Goal: Task Accomplishment & Management: Use online tool/utility

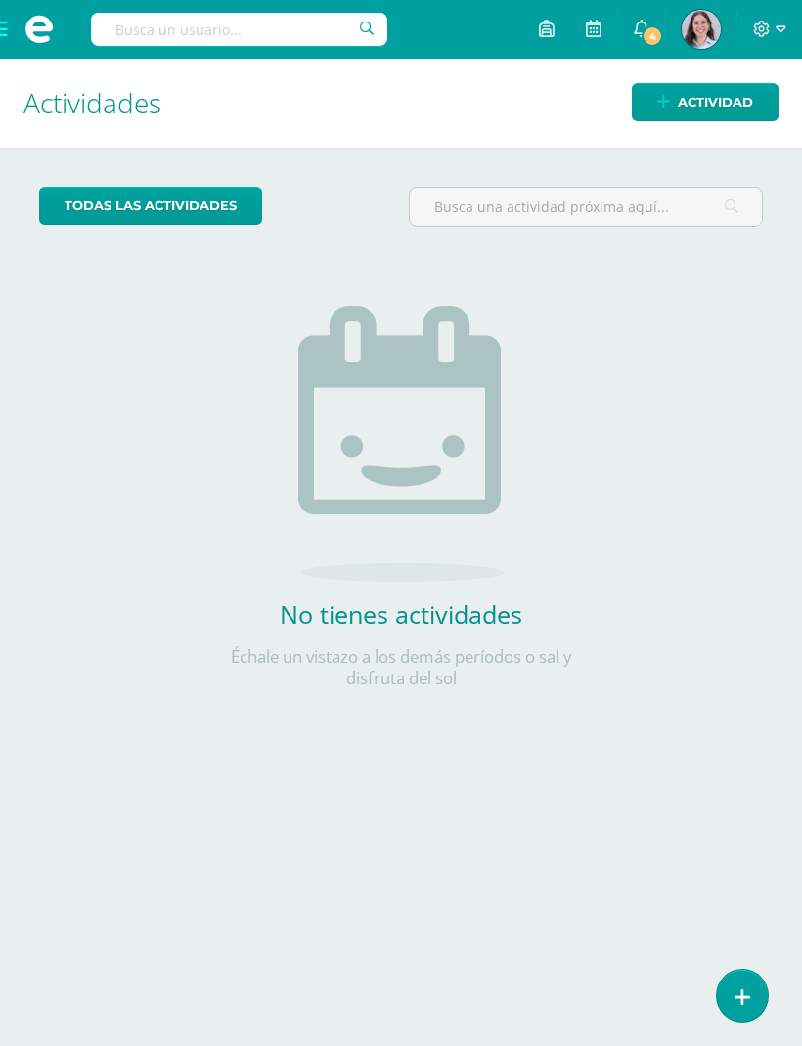
click at [9, 41] on span at bounding box center [39, 29] width 78 height 59
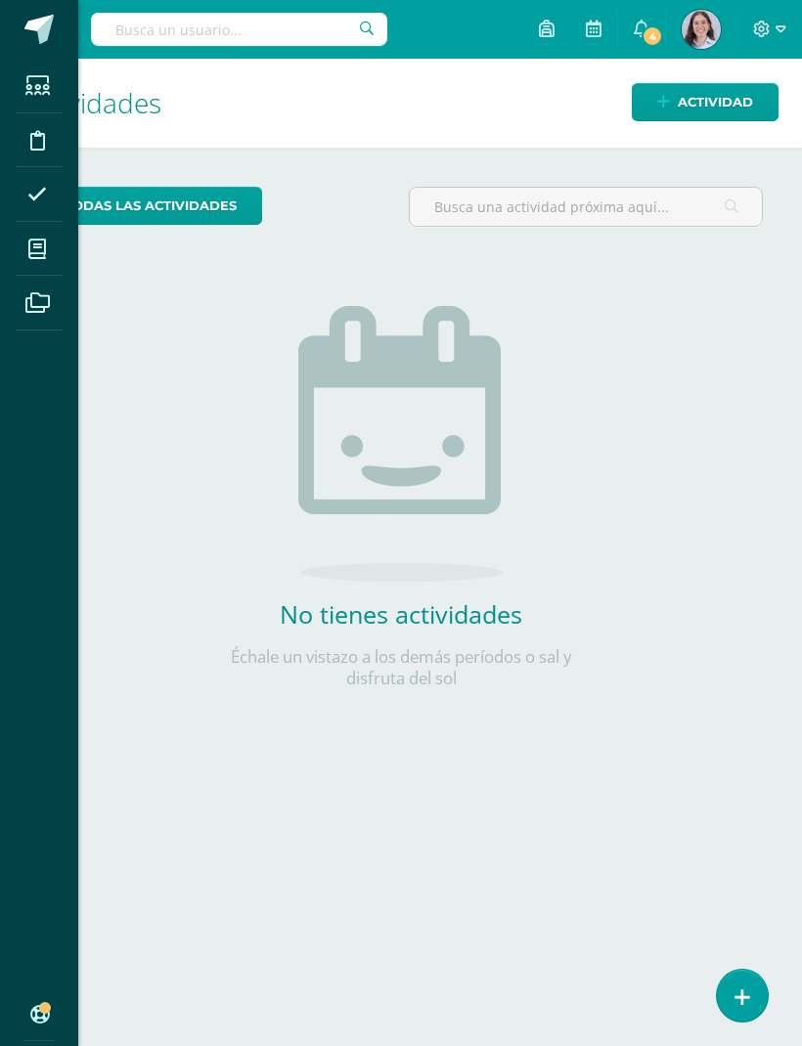
click at [46, 255] on icon at bounding box center [37, 249] width 18 height 20
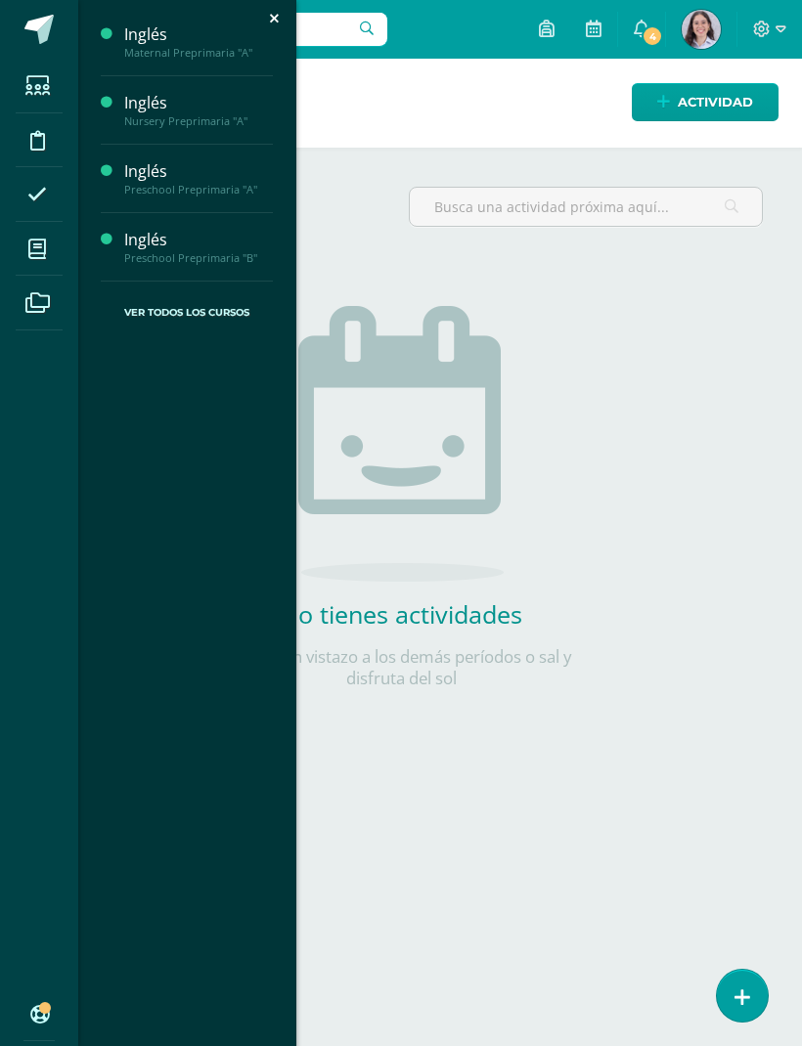
click at [165, 39] on div "Inglés" at bounding box center [198, 34] width 149 height 22
click at [196, 91] on span "Actividades" at bounding box center [183, 86] width 75 height 19
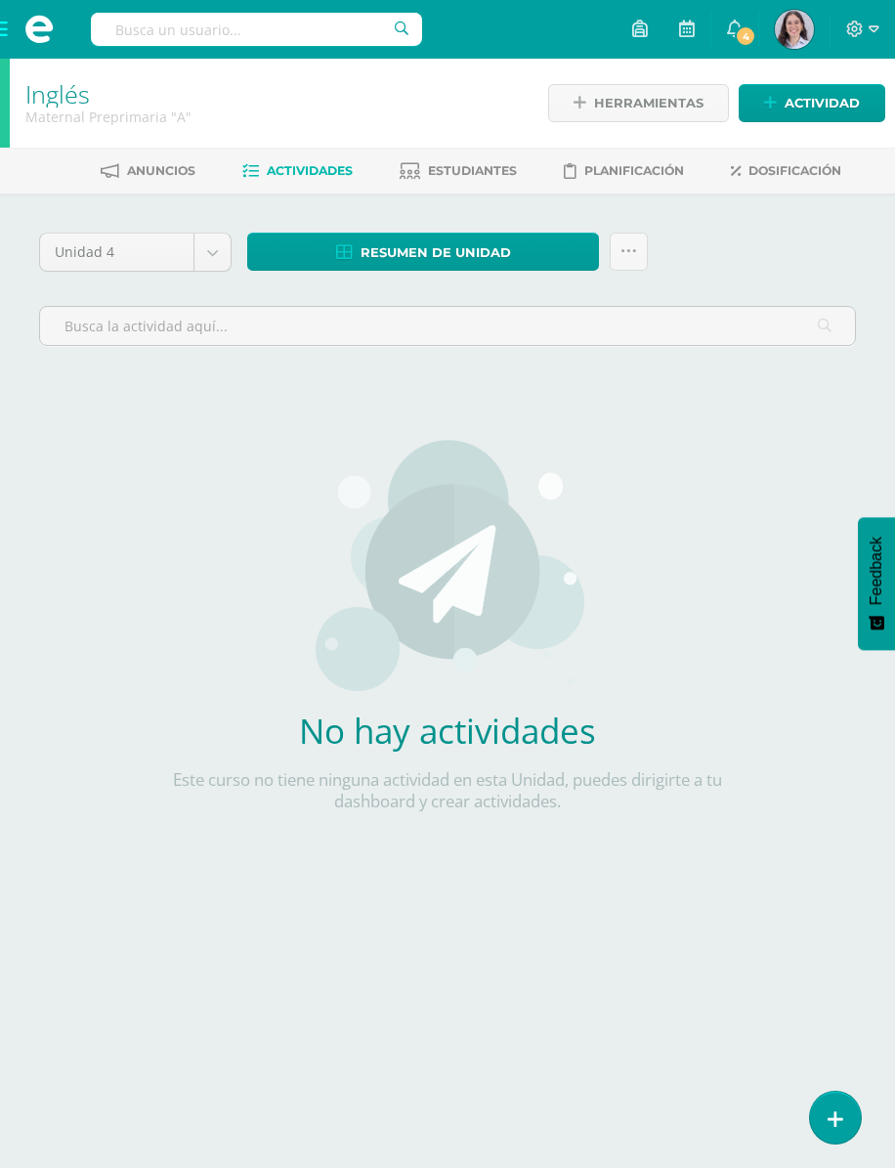
click at [191, 249] on body "Estudiantes Disciplina Asistencia Mis cursos Archivos Soporte Ayuda Reportar un…" at bounding box center [447, 456] width 895 height 913
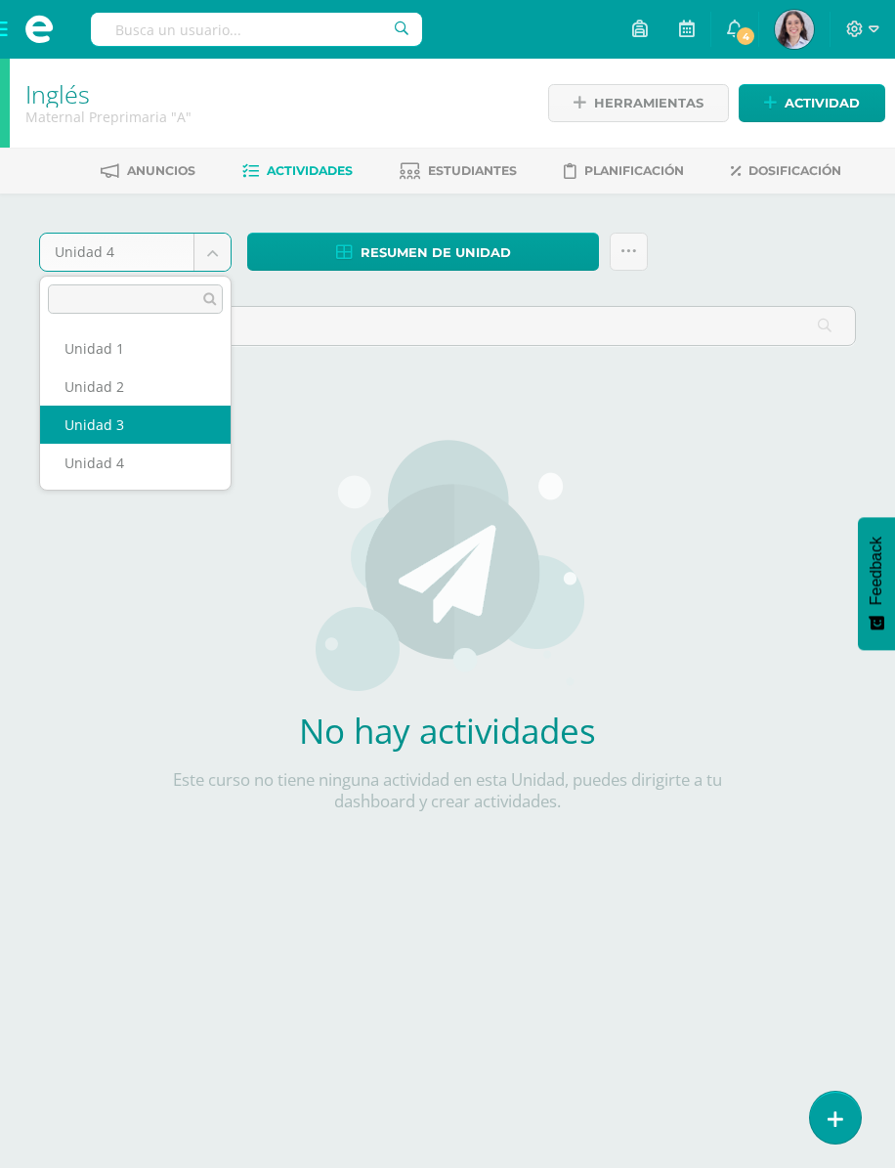
select select "Unidad 3"
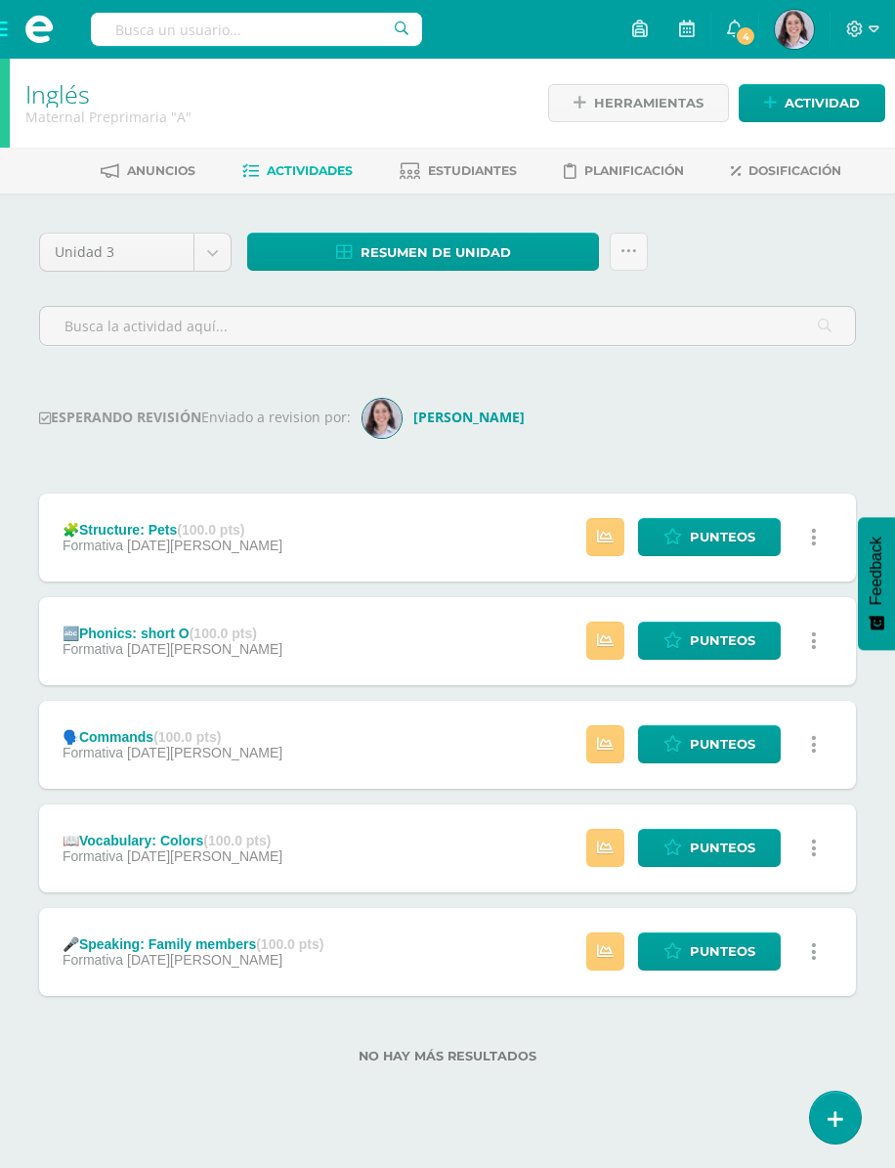
click at [147, 538] on div "🧩Structure: Pets (100.0 pts)" at bounding box center [173, 530] width 220 height 16
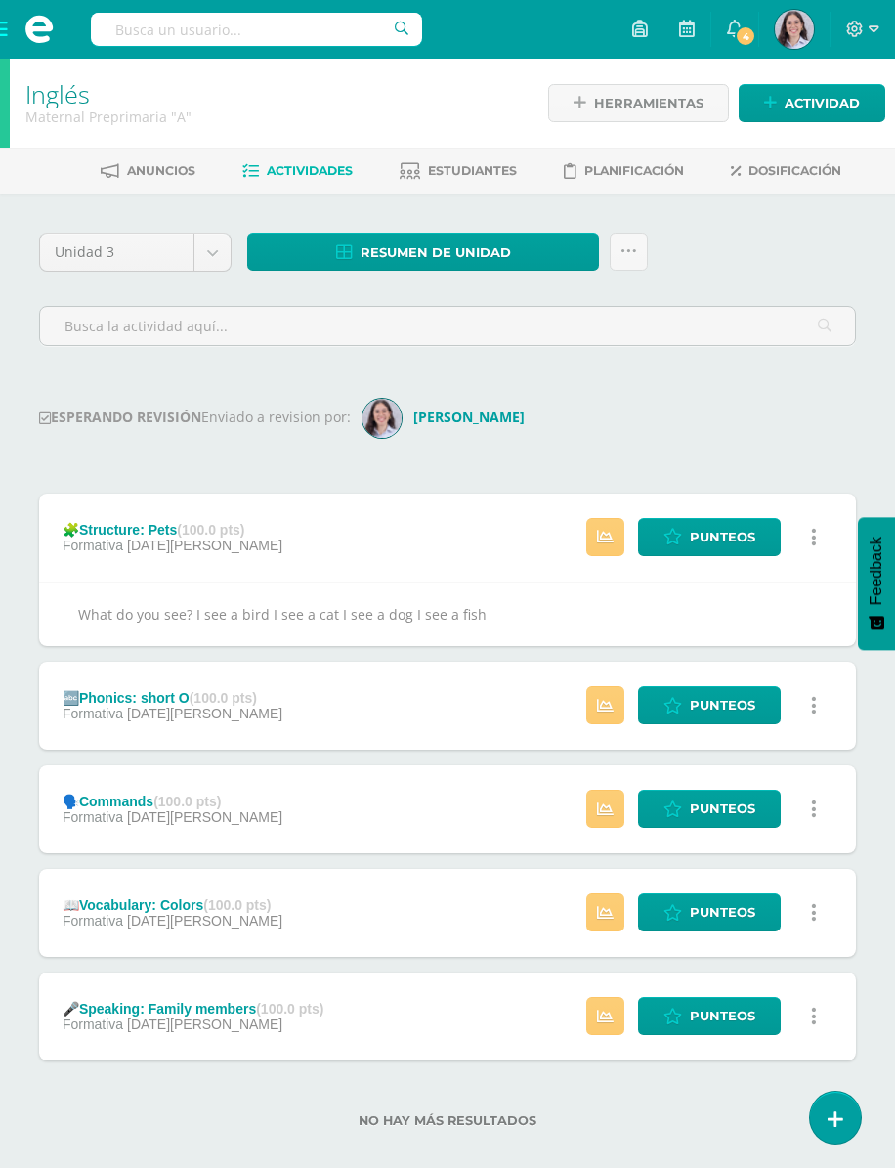
click at [719, 536] on span "Punteos" at bounding box center [722, 537] width 65 height 36
